Goal: Transaction & Acquisition: Purchase product/service

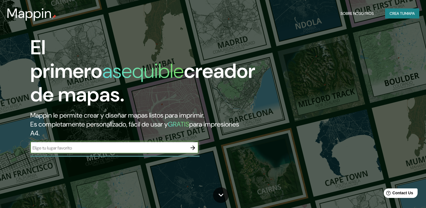
click at [192, 145] on icon "button" at bounding box center [193, 148] width 7 height 7
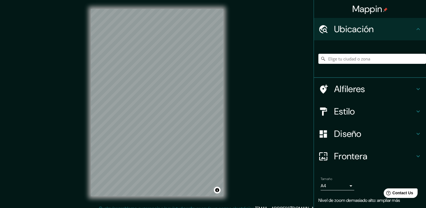
scroll to position [6, 0]
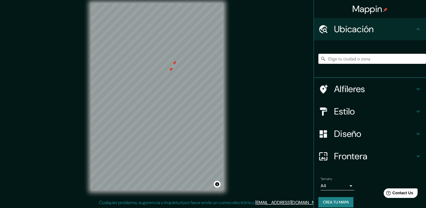
click at [174, 62] on div at bounding box center [174, 63] width 4 height 4
drag, startPoint x: 171, startPoint y: 70, endPoint x: 174, endPoint y: 68, distance: 3.4
click at [174, 68] on div at bounding box center [173, 67] width 4 height 4
drag, startPoint x: 168, startPoint y: 69, endPoint x: 165, endPoint y: 72, distance: 4.4
click at [165, 72] on div at bounding box center [164, 73] width 4 height 4
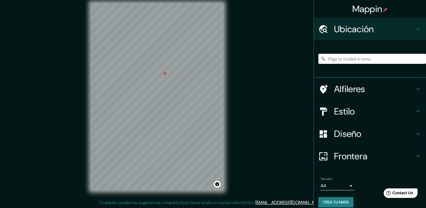
click at [166, 72] on div at bounding box center [164, 74] width 4 height 4
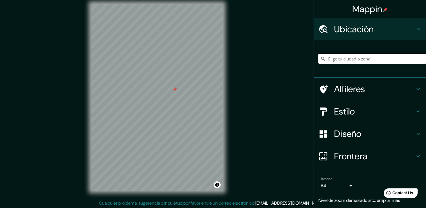
scroll to position [5, 0]
click at [345, 156] on h4 "Frontera" at bounding box center [374, 156] width 81 height 11
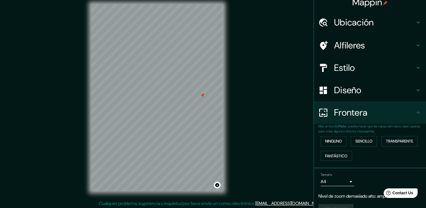
scroll to position [0, 0]
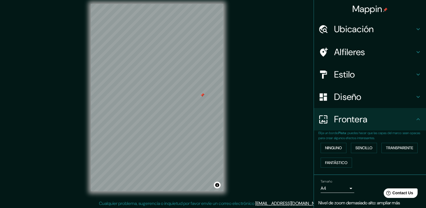
click at [346, 80] on div "Estilo" at bounding box center [370, 74] width 112 height 22
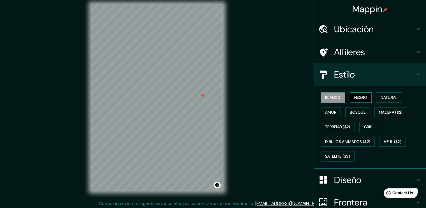
click at [351, 99] on button "Negro" at bounding box center [361, 98] width 22 height 10
click at [376, 96] on button "Natural" at bounding box center [389, 98] width 26 height 10
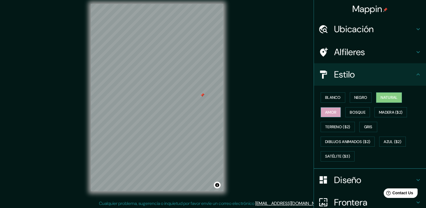
click at [329, 116] on button "Amor" at bounding box center [331, 112] width 20 height 10
click at [350, 114] on button "Bosque" at bounding box center [358, 112] width 25 height 10
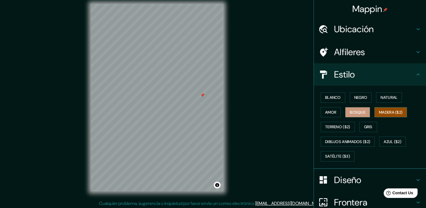
click at [390, 115] on button "Madera ($2)" at bounding box center [391, 112] width 33 height 10
click at [335, 128] on button "Terreno ($2)" at bounding box center [338, 127] width 34 height 10
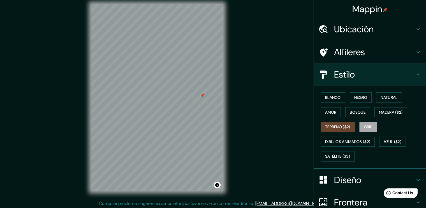
click at [367, 128] on button "Gris" at bounding box center [369, 127] width 18 height 10
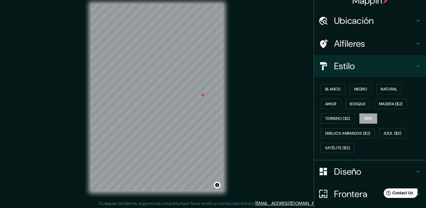
scroll to position [6, 0]
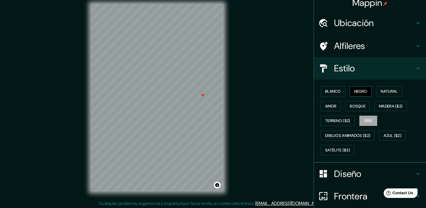
click at [362, 91] on button "Negro" at bounding box center [361, 91] width 22 height 10
click at [384, 90] on button "Natural" at bounding box center [389, 91] width 26 height 10
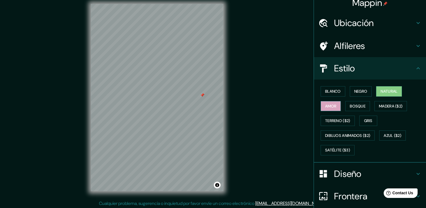
click at [330, 103] on button "Amor" at bounding box center [331, 106] width 20 height 10
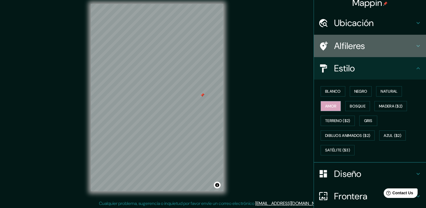
click at [377, 46] on h4 "Alfileres" at bounding box center [374, 45] width 81 height 11
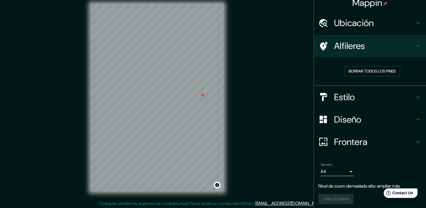
click at [365, 141] on h4 "Frontera" at bounding box center [374, 142] width 81 height 11
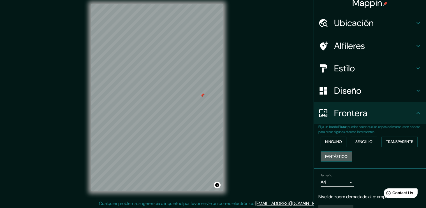
click at [337, 155] on button "Fantástico" at bounding box center [336, 157] width 31 height 10
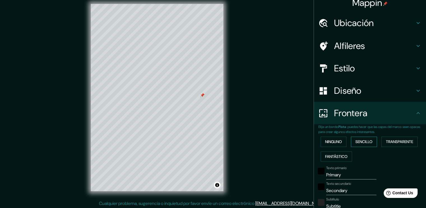
click at [354, 141] on button "Sencillo" at bounding box center [364, 142] width 26 height 10
click at [326, 143] on button "Ninguno" at bounding box center [334, 142] width 26 height 10
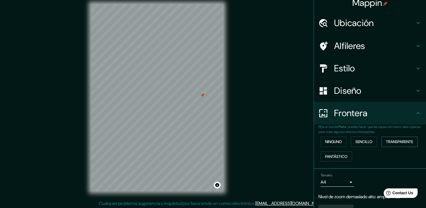
click at [393, 142] on button "Transparente" at bounding box center [400, 142] width 36 height 10
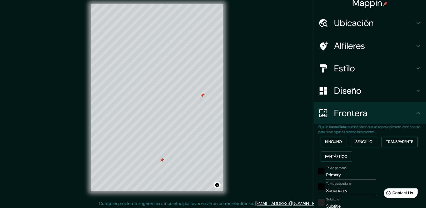
click at [162, 161] on div at bounding box center [162, 160] width 4 height 4
click at [333, 144] on button "Ninguno" at bounding box center [334, 142] width 26 height 10
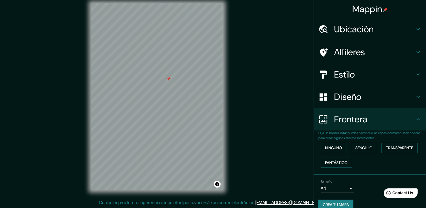
scroll to position [8, 0]
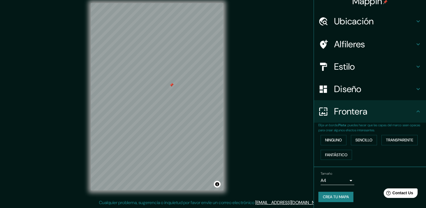
click at [351, 90] on h4 "Diseño" at bounding box center [374, 89] width 81 height 11
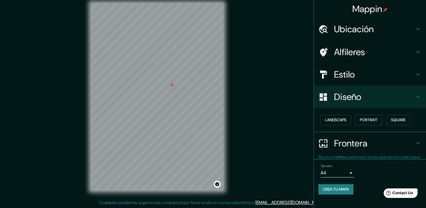
scroll to position [0, 0]
click at [337, 119] on button "Paisaje" at bounding box center [332, 120] width 23 height 10
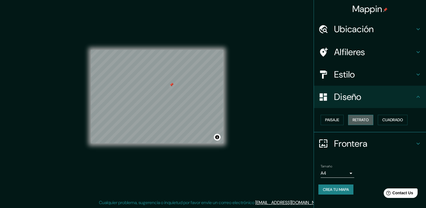
click at [354, 119] on button "Retrato" at bounding box center [360, 120] width 25 height 10
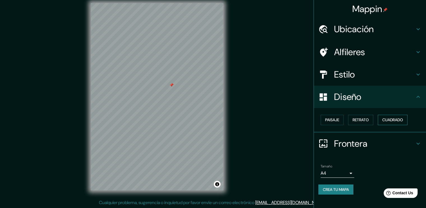
click at [388, 118] on button "Cuadrado" at bounding box center [393, 120] width 30 height 10
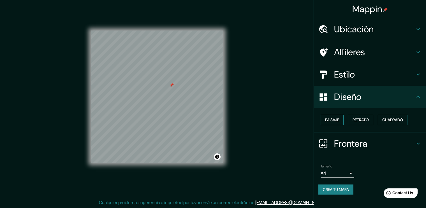
click at [333, 120] on button "Paisaje" at bounding box center [332, 120] width 23 height 10
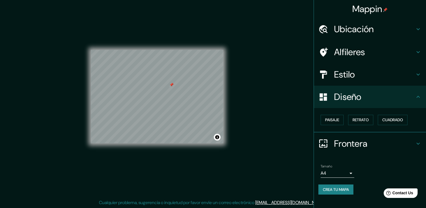
click at [359, 78] on h4 "Estilo" at bounding box center [374, 74] width 81 height 11
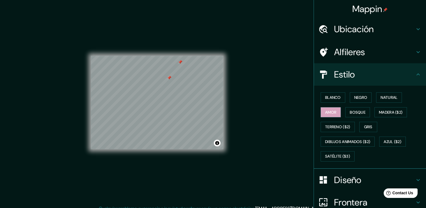
click at [181, 63] on div at bounding box center [180, 62] width 4 height 4
click at [353, 110] on button "Bosque" at bounding box center [358, 112] width 25 height 10
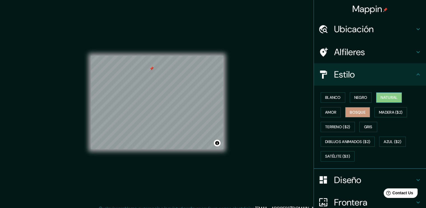
click at [379, 94] on button "Natural" at bounding box center [389, 98] width 26 height 10
click at [361, 98] on button "Negro" at bounding box center [361, 98] width 22 height 10
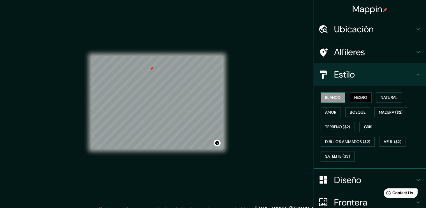
click at [321, 98] on button "Blanco" at bounding box center [333, 98] width 25 height 10
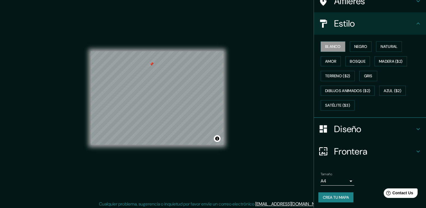
scroll to position [6, 0]
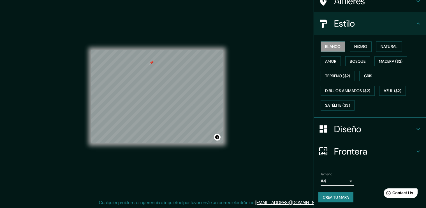
click at [374, 152] on h4 "Frontera" at bounding box center [374, 151] width 81 height 11
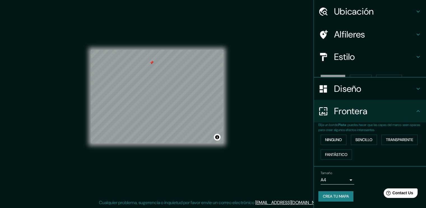
scroll to position [8, 0]
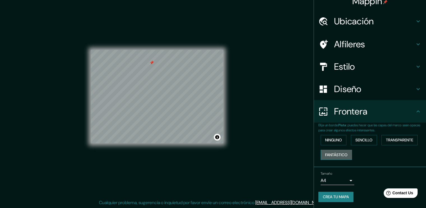
click at [342, 156] on button "Fantástico" at bounding box center [336, 155] width 31 height 10
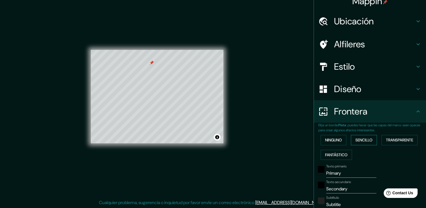
click at [361, 142] on button "Sencillo" at bounding box center [364, 140] width 26 height 10
click at [386, 138] on button "Transparente" at bounding box center [400, 140] width 36 height 10
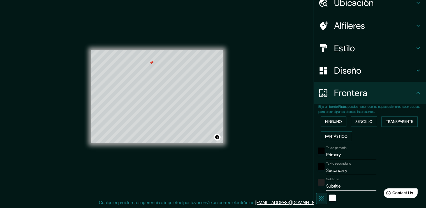
scroll to position [36, 0]
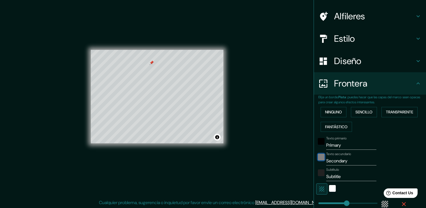
click at [319, 157] on div "black" at bounding box center [321, 157] width 7 height 7
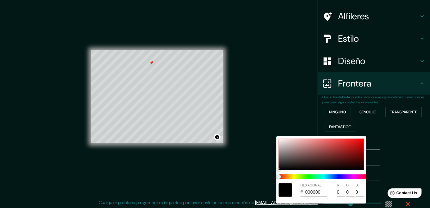
click at [282, 188] on div at bounding box center [285, 190] width 13 height 13
click at [380, 138] on div at bounding box center [215, 104] width 430 height 208
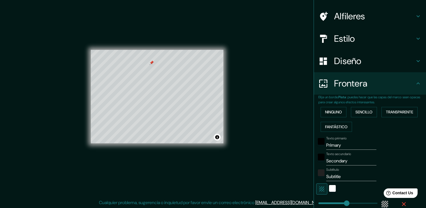
click at [340, 144] on input "Primary" at bounding box center [351, 145] width 50 height 9
type input "Primar"
type input "227"
type input "38"
type input "Prima"
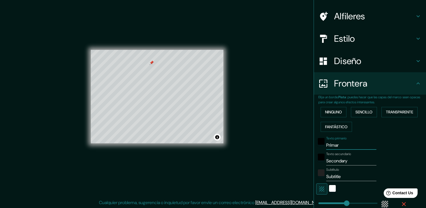
type input "227"
type input "38"
type input "Prim"
type input "227"
type input "38"
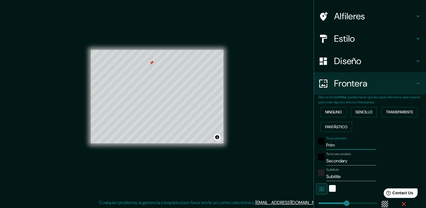
type input "Pri"
type input "227"
type input "38"
type input "Pr"
type input "227"
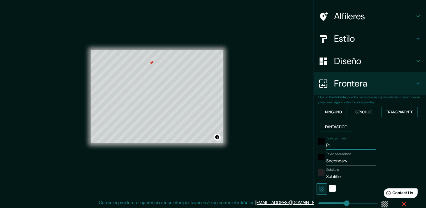
type input "38"
type input "P"
type input "227"
type input "38"
type input "227"
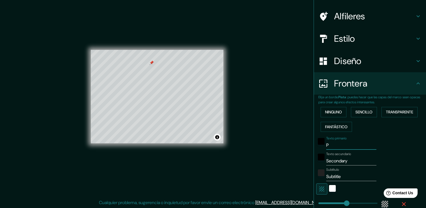
type input "38"
type input "a"
type input "227"
type input "38"
type input "af"
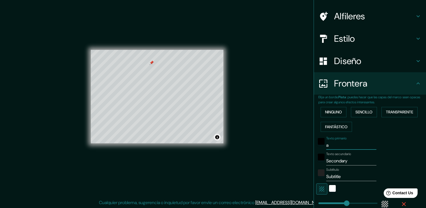
type input "227"
type input "38"
type input "aff"
type input "227"
type input "38"
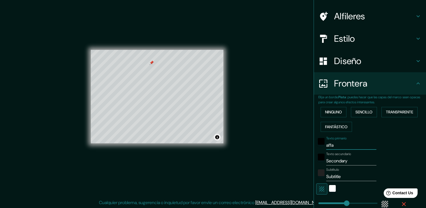
type input "affas"
type input "227"
type input "38"
type input "affasf"
type input "227"
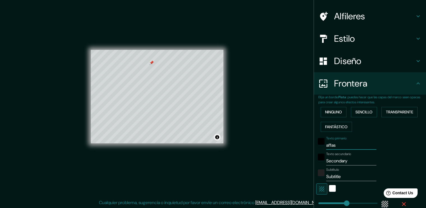
type input "38"
type input "affasfsa"
type input "227"
type input "38"
type input "affasfsaf"
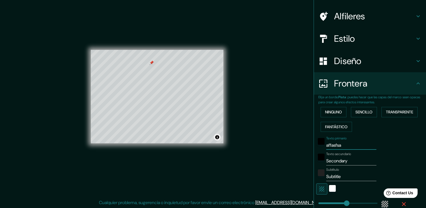
type input "227"
type input "38"
type input "affasfsa"
type input "227"
type input "38"
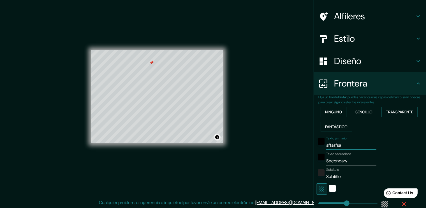
type input "affasfs"
type input "227"
type input "38"
type input "a"
type input "227"
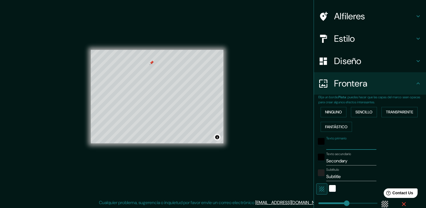
type input "38"
click at [340, 161] on input "Secondary" at bounding box center [351, 161] width 50 height 9
type input "227"
type input "38"
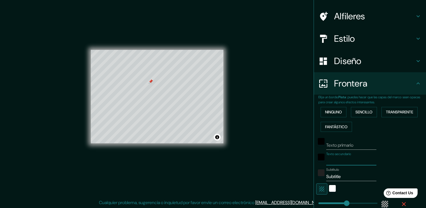
type input "t"
type input "227"
type input "38"
type input "tu"
type input "227"
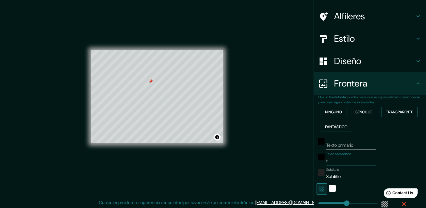
type input "38"
type input "t"
type input "227"
type input "38"
type input "227"
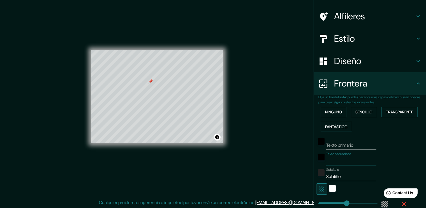
type input "38"
type input "s"
type input "227"
type input "38"
type input "227"
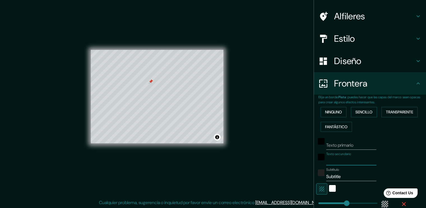
type input "38"
type input "z"
type input "227"
type input "38"
type input "zo"
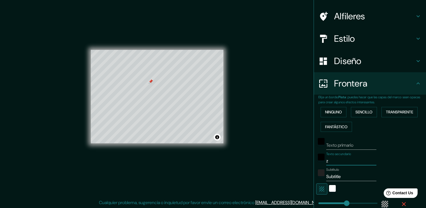
type input "227"
type input "38"
type input "zon"
type input "227"
type input "38"
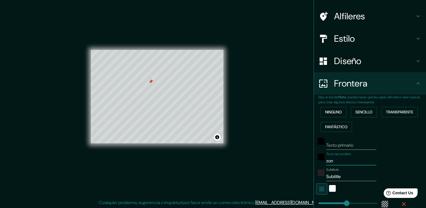
type input "zona"
type input "227"
type input "38"
type input "zona"
type input "227"
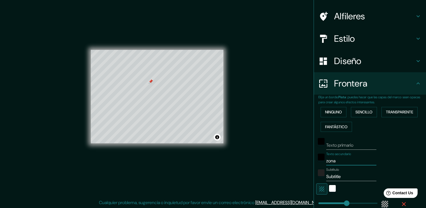
type input "38"
type input "zona h"
type input "227"
type input "38"
type input "zona ho"
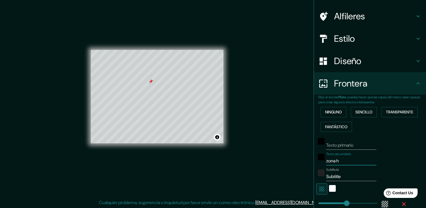
type input "227"
type input "38"
type input "zona hot"
type input "227"
type input "38"
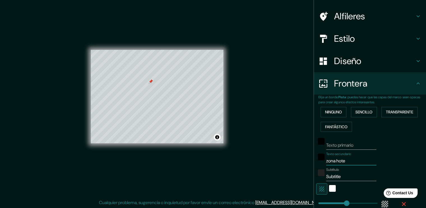
type input "zona hotel"
type input "227"
type input "38"
type input "zona hotele"
type input "227"
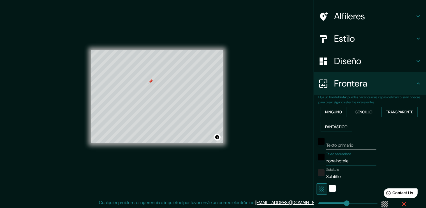
type input "38"
type input "zona hotelet"
type input "227"
type input "38"
type input "zona hoteleta"
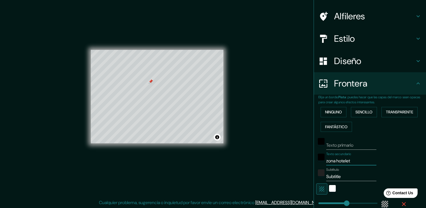
type input "227"
type input "38"
type input "zona hotelet"
type input "227"
type input "38"
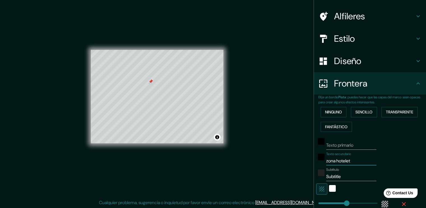
type input "zona hotele"
type input "227"
type input "38"
type input "zona hotel"
type input "227"
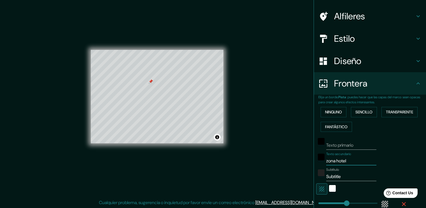
type input "38"
type input "zona hote"
type input "227"
type input "38"
type input "zona hotel"
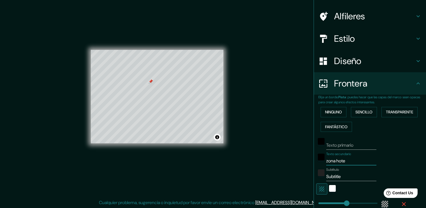
type input "227"
type input "38"
type input "zona hotele"
type input "227"
type input "38"
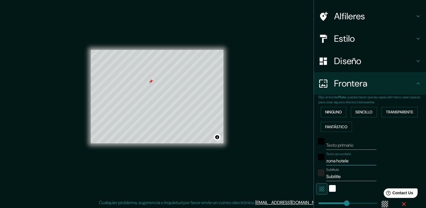
type input "zona hoteler"
type input "227"
type input "38"
type input "zona hotelera"
type input "227"
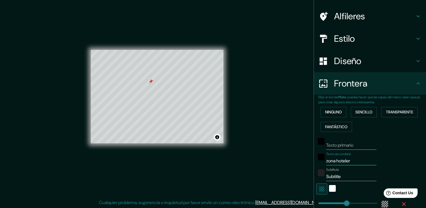
type input "38"
type input "zona hotelera"
click at [344, 175] on input "Subtitle" at bounding box center [351, 176] width 50 height 9
type input "Subtitl"
type input "227"
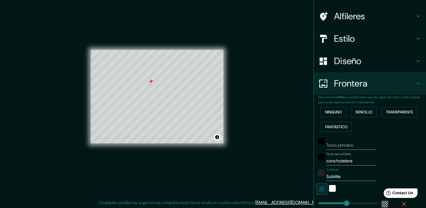
type input "38"
type input "S"
type input "227"
type input "38"
click at [393, 159] on div "Texto secundario zona hotelera" at bounding box center [362, 158] width 92 height 13
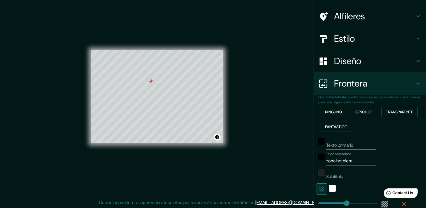
click at [369, 116] on button "Sencillo" at bounding box center [364, 112] width 26 height 10
click at [334, 125] on button "Fantástico" at bounding box center [336, 127] width 31 height 10
click at [371, 115] on button "Sencillo" at bounding box center [364, 112] width 26 height 10
click at [388, 109] on button "Transparente" at bounding box center [400, 112] width 36 height 10
click at [341, 146] on input "Primary" at bounding box center [351, 145] width 50 height 9
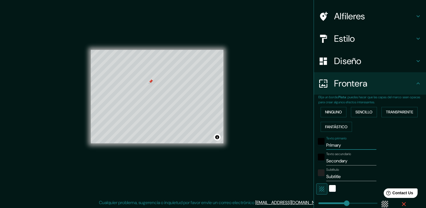
type input "Primar"
type input "227"
type input "38"
type input "P"
type input "227"
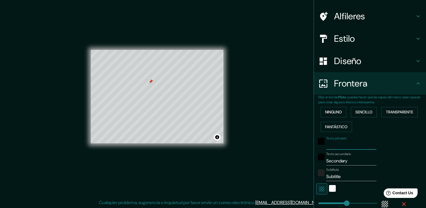
type input "38"
click at [348, 175] on input "Subtitle" at bounding box center [351, 176] width 50 height 9
type input "Subtitl"
type input "227"
type input "38"
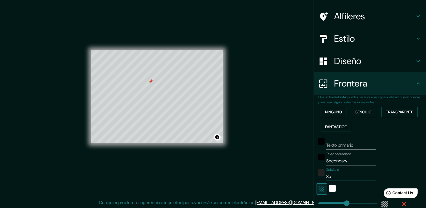
type input "S"
type input "227"
type input "38"
click at [346, 161] on input "Secondary" at bounding box center [351, 161] width 50 height 9
type input "Secondar"
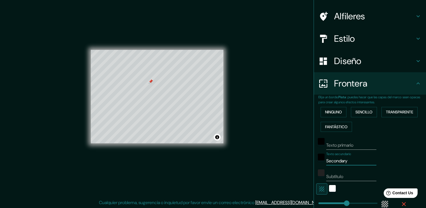
type input "227"
type input "38"
type input "S"
type input "227"
type input "38"
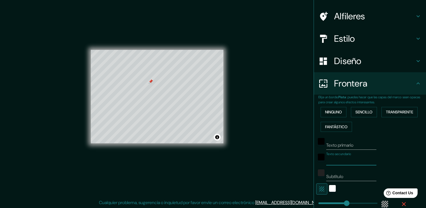
type input "X"
type input "227"
type input "38"
type input "227"
type input "38"
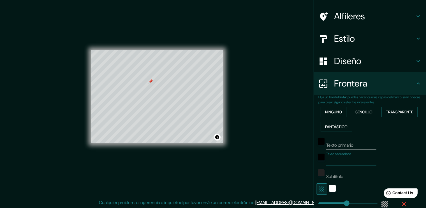
type input "Z"
type input "227"
type input "38"
type input "Zo"
type input "227"
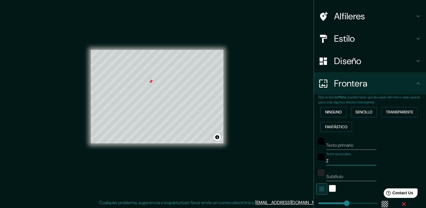
type input "38"
type input "Zon"
type input "227"
type input "38"
type input "Zona"
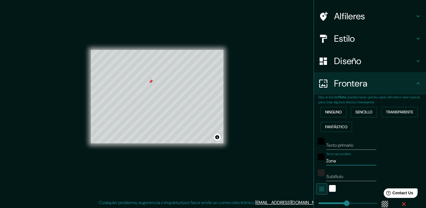
type input "227"
type input "38"
type input "Zona"
type input "227"
type input "38"
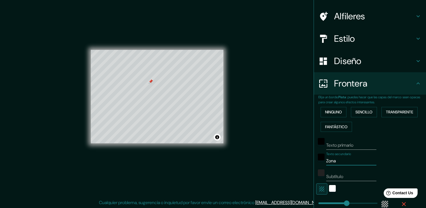
type input "Zona H"
type input "227"
type input "38"
type input "Zona Ho"
type input "227"
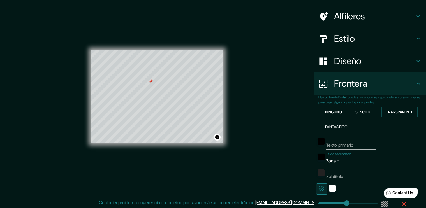
type input "38"
type input "Zona Hot"
type input "227"
type input "38"
type input "Zona Hote"
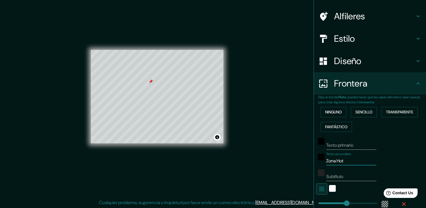
type input "227"
type input "38"
type input "[GEOGRAPHIC_DATA]"
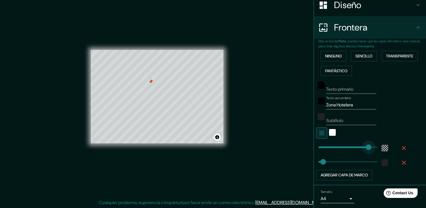
drag, startPoint x: 346, startPoint y: 148, endPoint x: 365, endPoint y: 145, distance: 19.6
drag, startPoint x: 365, startPoint y: 145, endPoint x: 319, endPoint y: 148, distance: 45.6
drag, startPoint x: 319, startPoint y: 148, endPoint x: 323, endPoint y: 148, distance: 3.9
drag, startPoint x: 317, startPoint y: 161, endPoint x: 342, endPoint y: 160, distance: 24.7
drag, startPoint x: 342, startPoint y: 160, endPoint x: 319, endPoint y: 165, distance: 23.5
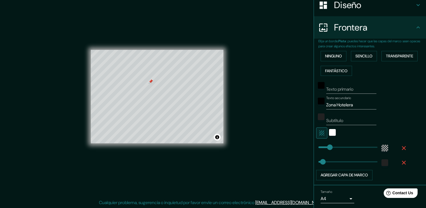
scroll to position [110, 0]
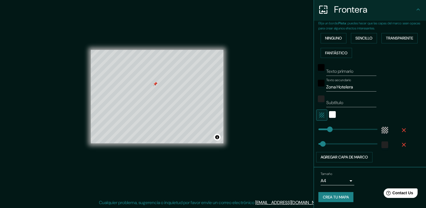
click at [334, 198] on button "Crea tu mapa" at bounding box center [336, 197] width 35 height 10
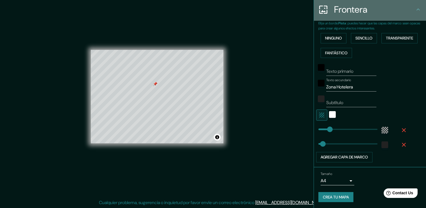
click at [399, 8] on h4 "Frontera" at bounding box center [374, 9] width 81 height 11
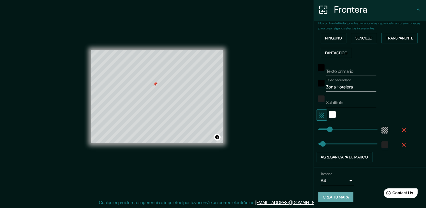
click at [333, 199] on button "Crea tu mapa" at bounding box center [336, 197] width 35 height 10
click at [218, 137] on button "Toggle attribution" at bounding box center [217, 137] width 7 height 7
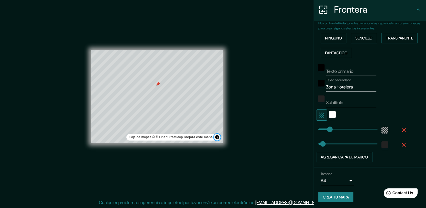
click at [216, 136] on button "Toggle attribution" at bounding box center [217, 137] width 7 height 7
